Goal: Transaction & Acquisition: Obtain resource

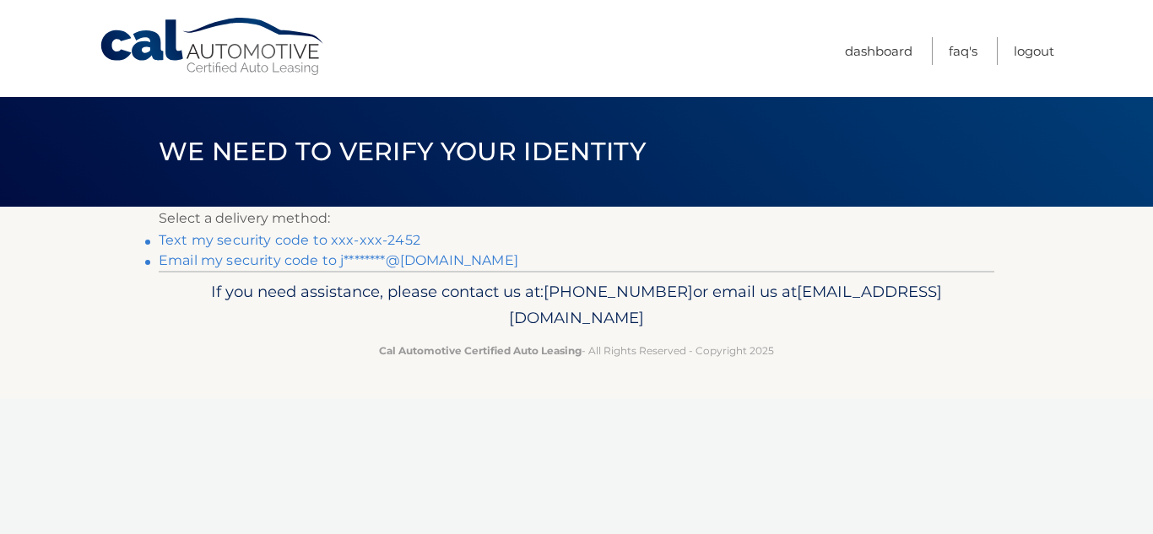
drag, startPoint x: 1120, startPoint y: 262, endPoint x: 1120, endPoint y: 316, distance: 54.0
click at [1120, 316] on div "Cal Automotive Menu Dashboard FAQ's Logout ×" at bounding box center [576, 267] width 1153 height 534
click at [948, 324] on p "If you need assistance, please contact us at: [PHONE_NUMBER] or email us at [EM…" at bounding box center [576, 305] width 813 height 54
click at [251, 261] on link "Email my security code to j********@[DOMAIN_NAME]" at bounding box center [338, 260] width 359 height 16
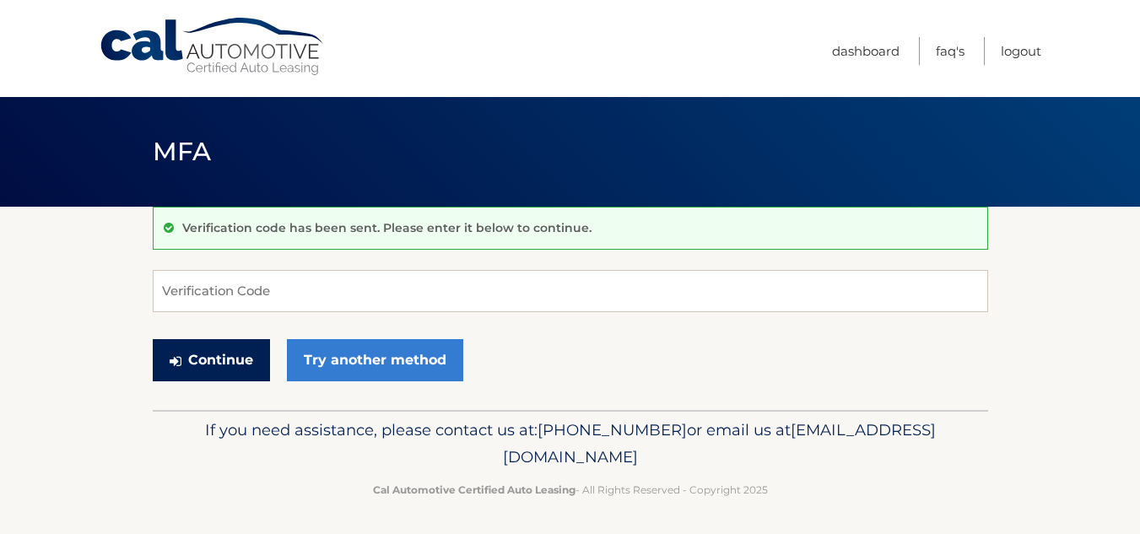
click at [200, 358] on button "Continue" at bounding box center [211, 360] width 117 height 42
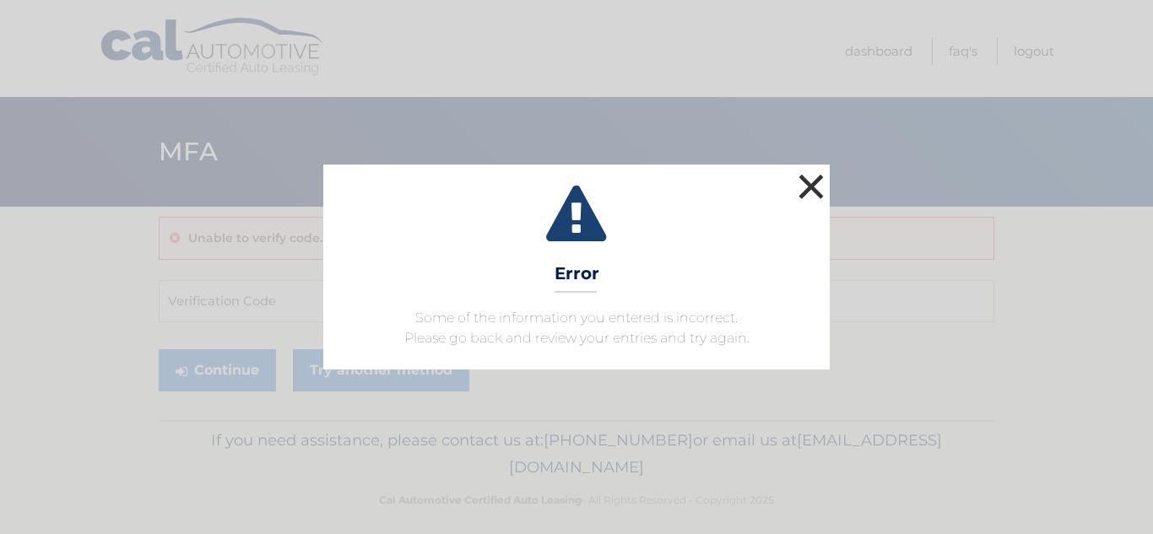
click at [818, 178] on button "×" at bounding box center [811, 187] width 34 height 34
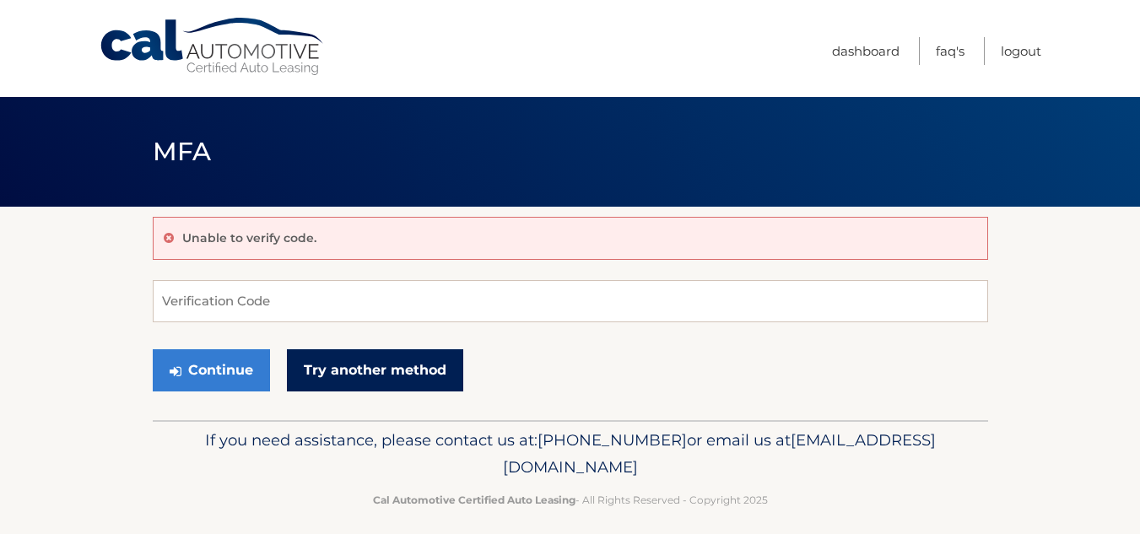
click at [358, 370] on link "Try another method" at bounding box center [375, 370] width 176 height 42
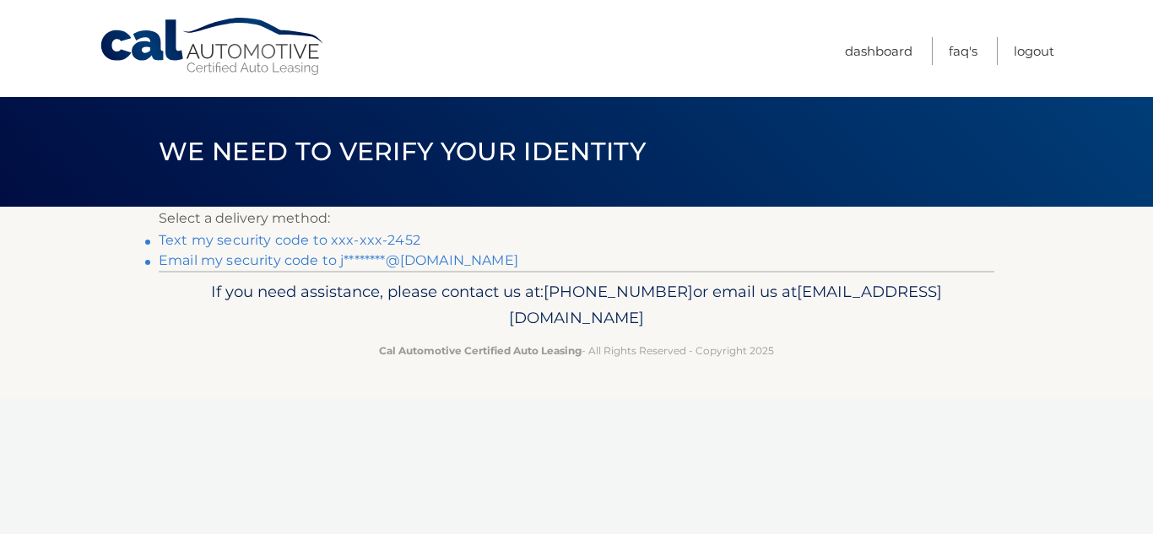
click at [284, 239] on link "Text my security code to xxx-xxx-2452" at bounding box center [290, 240] width 262 height 16
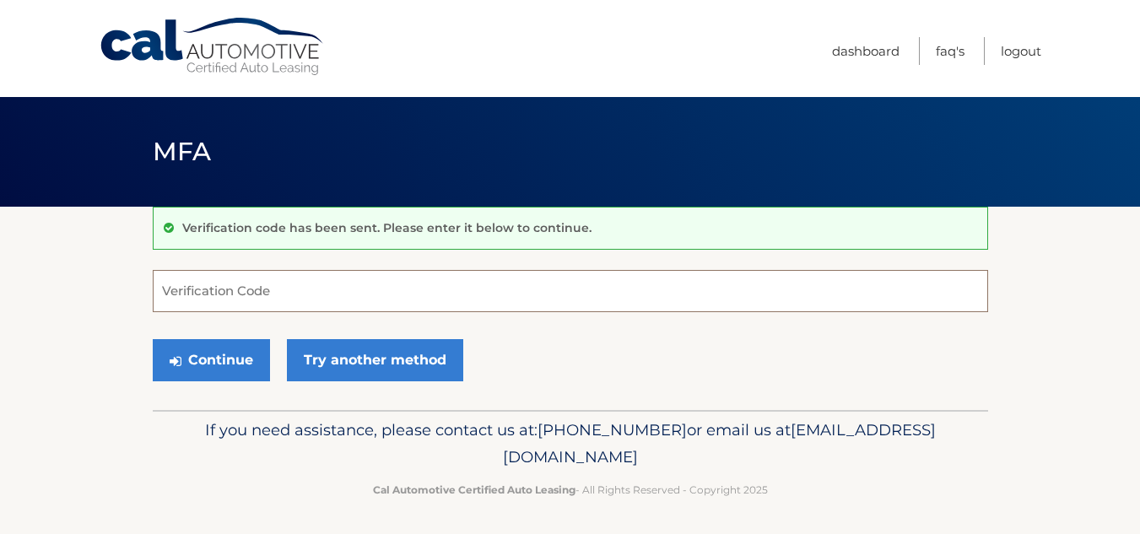
click at [165, 289] on input "Verification Code" at bounding box center [570, 291] width 835 height 42
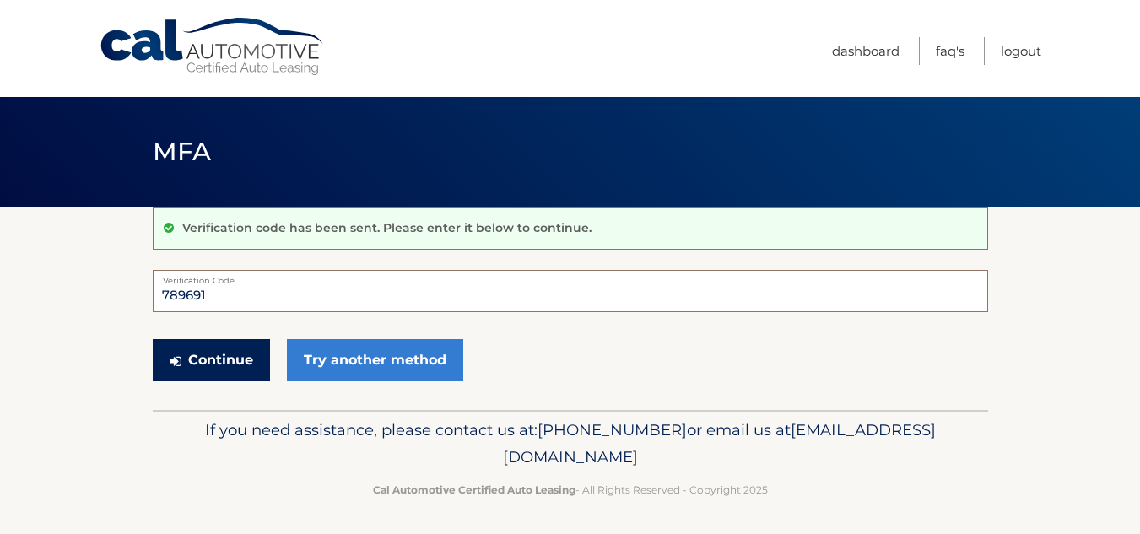
type input "789691"
click at [181, 361] on icon "submit" at bounding box center [176, 361] width 12 height 14
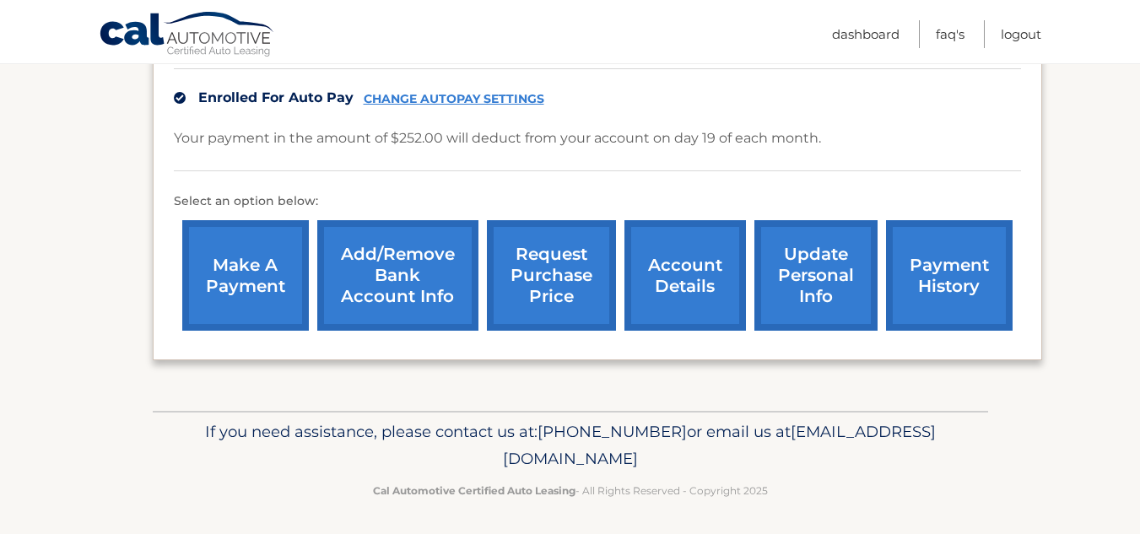
scroll to position [529, 0]
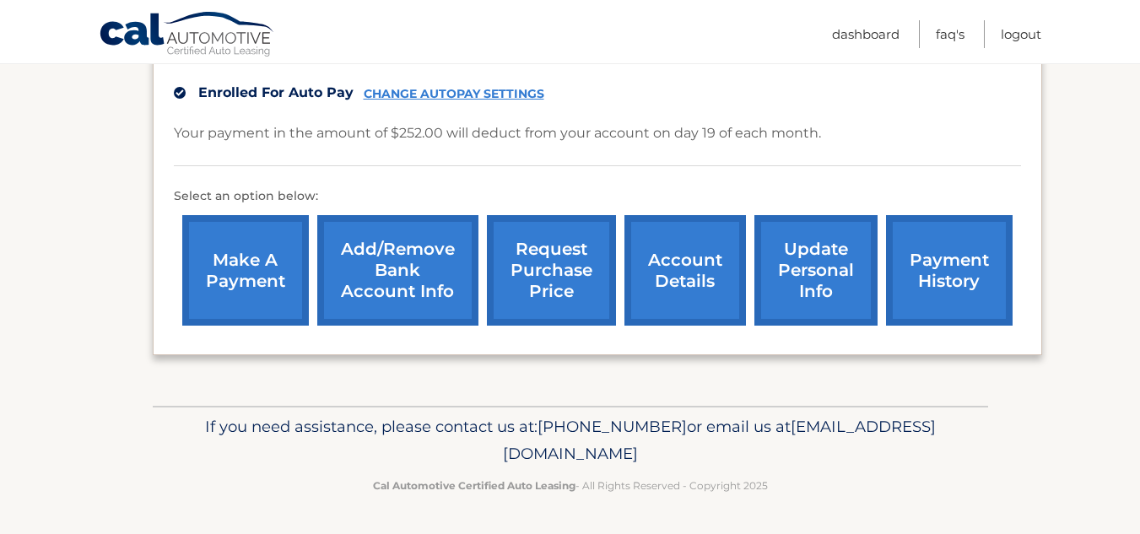
click at [552, 267] on link "request purchase price" at bounding box center [551, 270] width 129 height 111
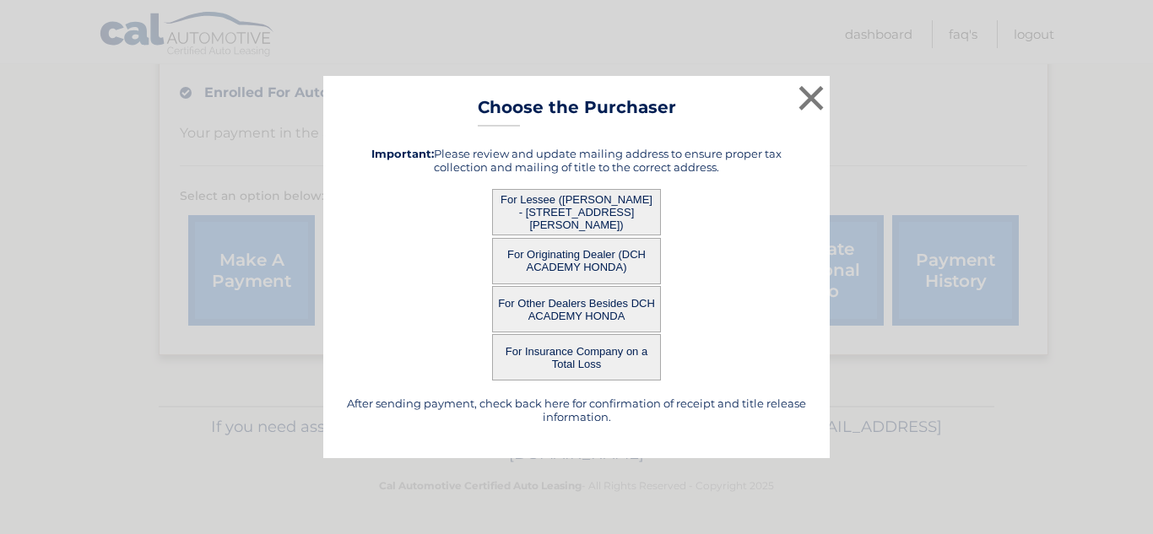
click at [565, 203] on button "For Lessee ([PERSON_NAME] - [STREET_ADDRESS][PERSON_NAME])" at bounding box center [576, 212] width 169 height 46
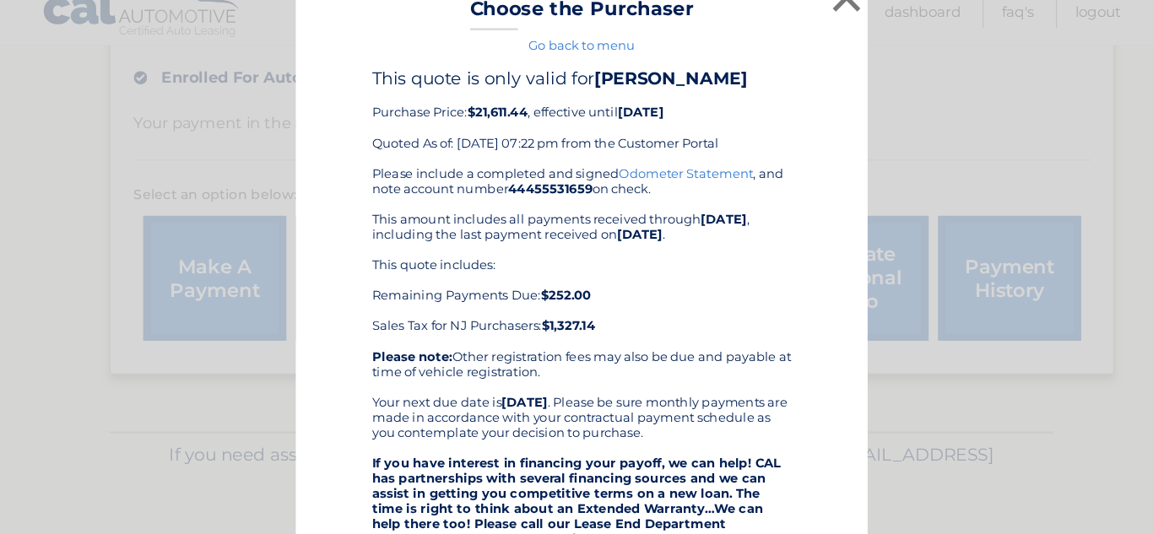
click at [541, 208] on div "Please include a completed and signed Odometer Statement , and note account num…" at bounding box center [576, 460] width 371 height 581
click at [838, 129] on div "× Choose the Purchaser Go back to menu After sending payment, check back here f…" at bounding box center [576, 449] width 1139 height 899
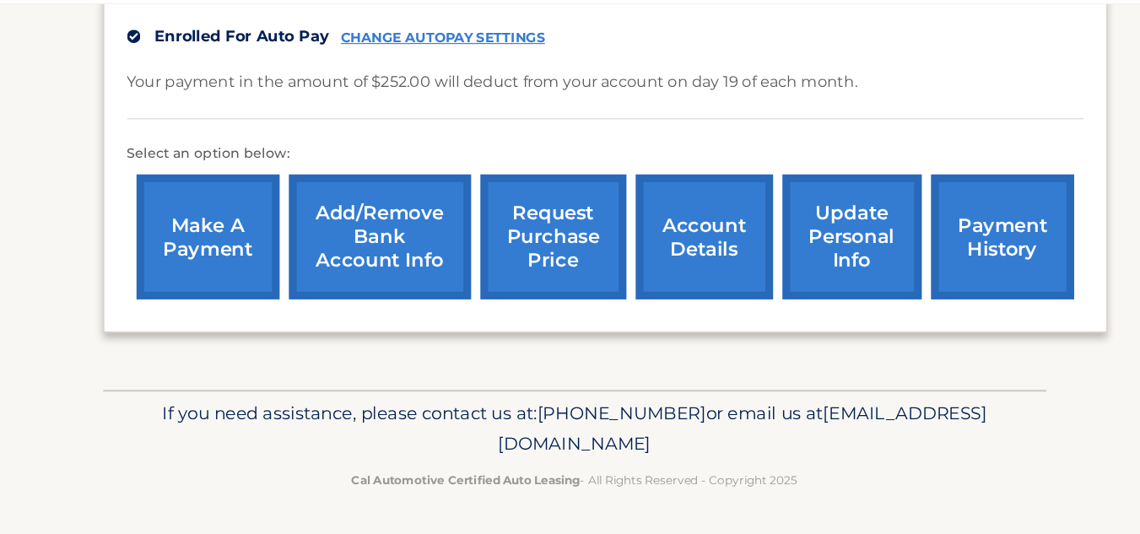
scroll to position [527, 0]
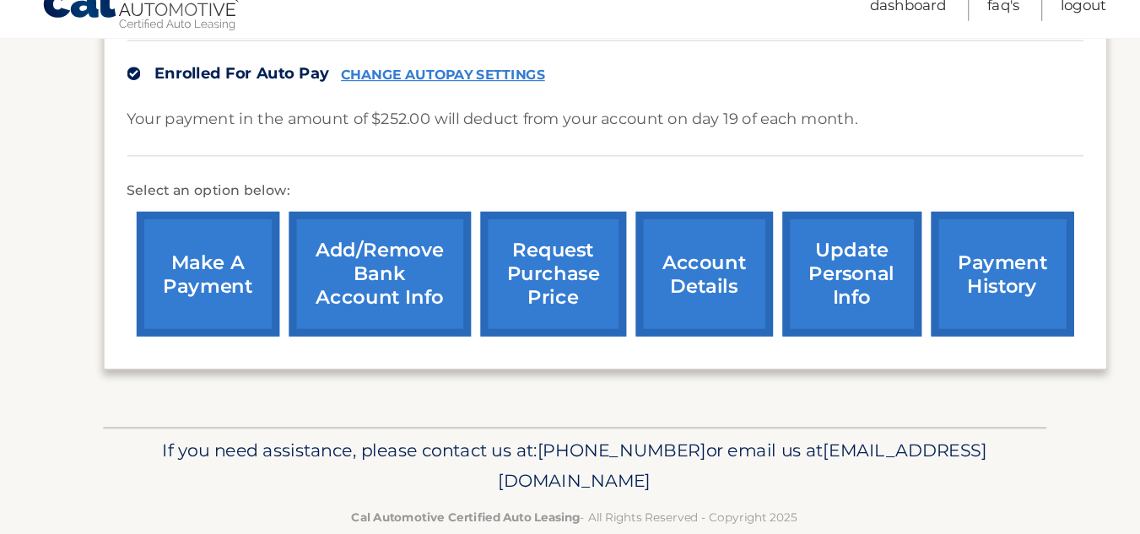
click at [549, 265] on link "request purchase price" at bounding box center [551, 272] width 129 height 111
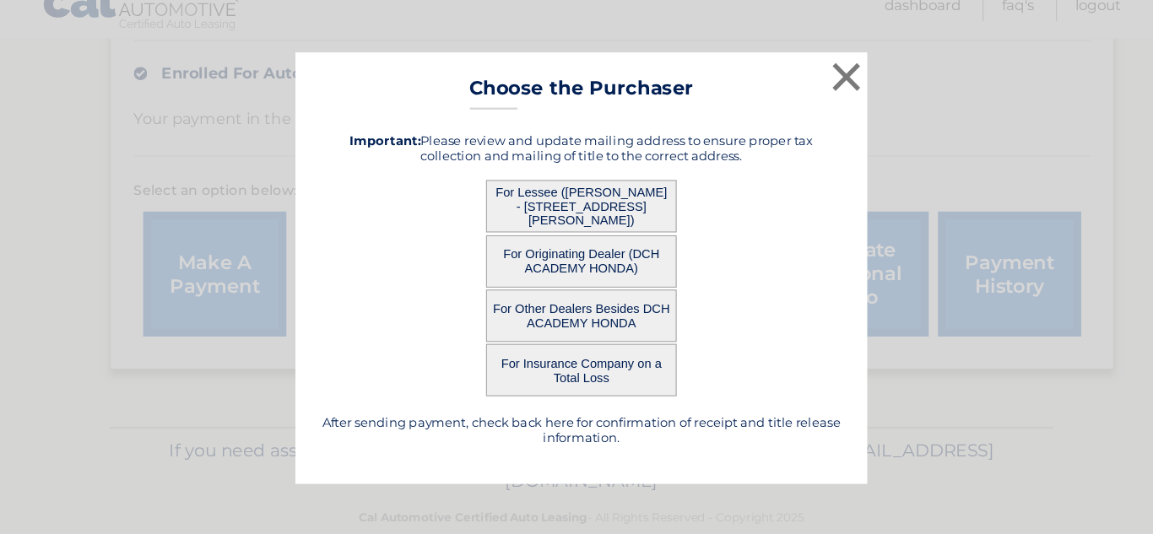
click at [569, 199] on button "For Lessee ([PERSON_NAME] - [STREET_ADDRESS][PERSON_NAME])" at bounding box center [576, 212] width 169 height 46
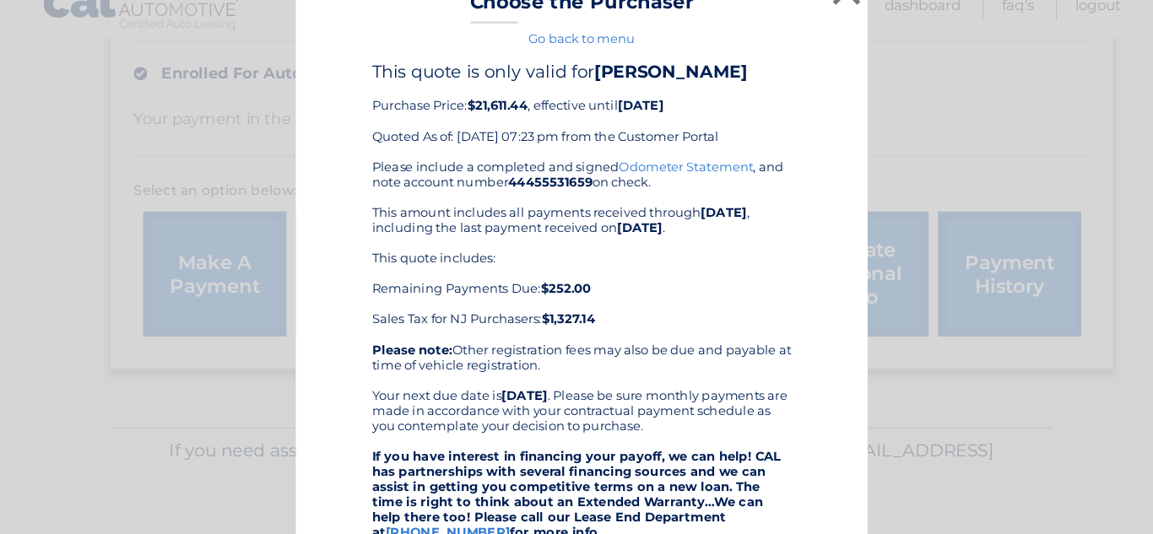
click at [659, 188] on div "Please include a completed and signed Odometer Statement , and note account num…" at bounding box center [576, 460] width 371 height 581
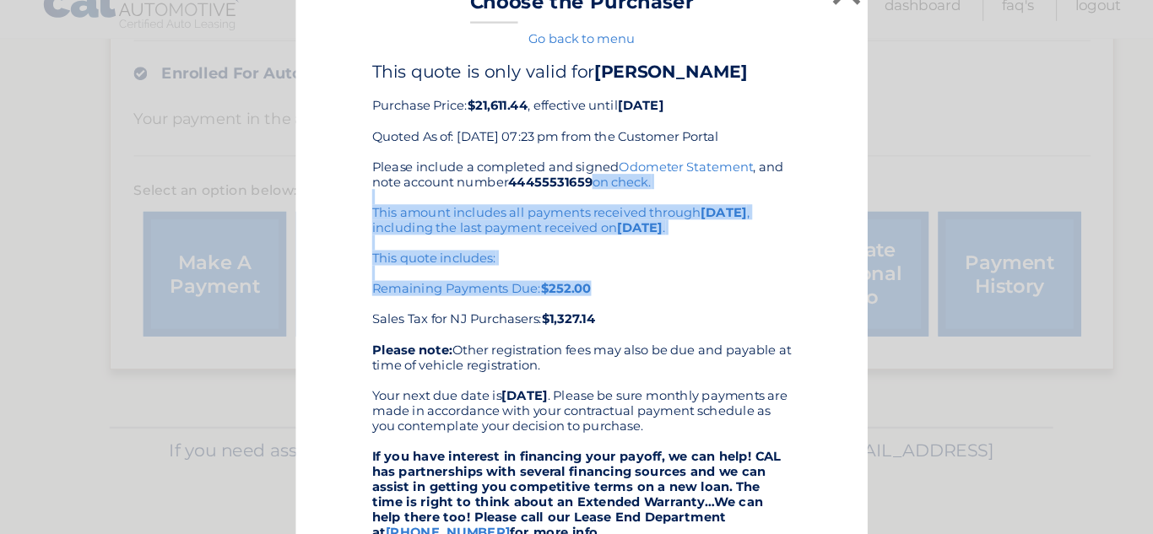
drag, startPoint x: 813, startPoint y: 287, endPoint x: 810, endPoint y: 186, distance: 100.4
click at [810, 186] on div "× Choose the Purchaser Go back to menu After sending payment, check back here f…" at bounding box center [576, 449] width 506 height 899
click at [813, 32] on button "×" at bounding box center [811, 22] width 34 height 34
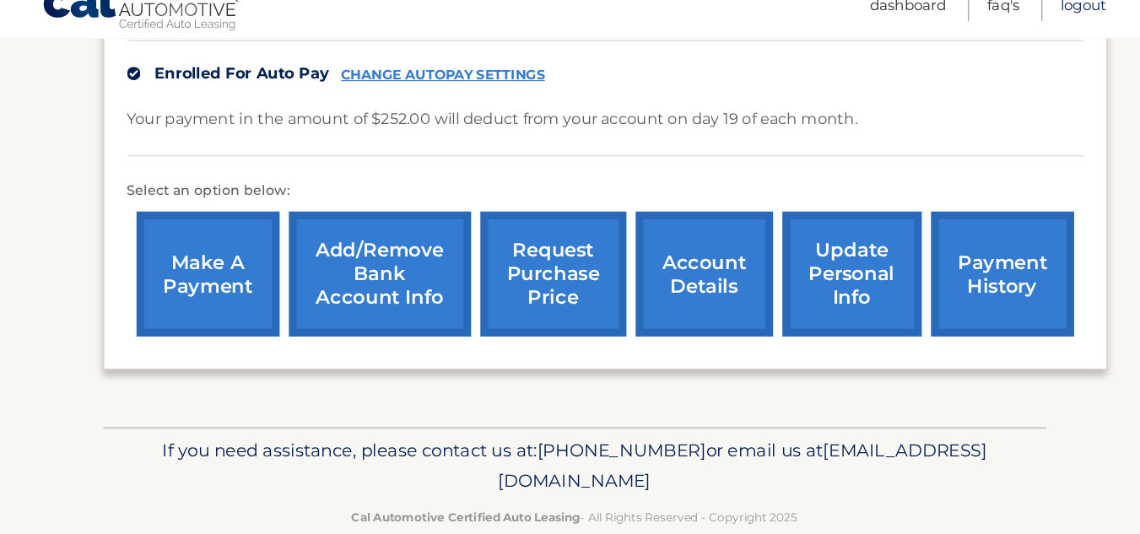
click at [1022, 30] on link "Logout" at bounding box center [1021, 34] width 41 height 28
